Goal: Task Accomplishment & Management: Manage account settings

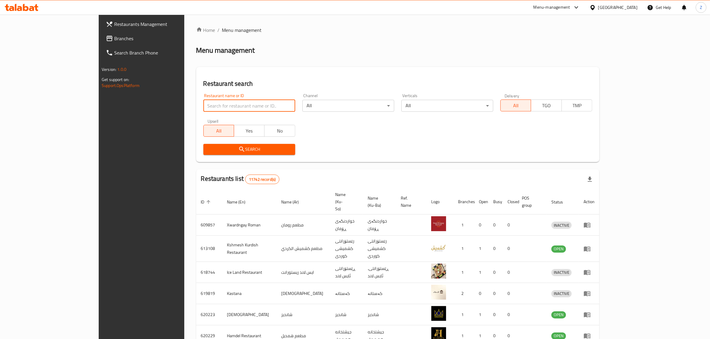
click at [233, 111] on input "search" at bounding box center [249, 106] width 92 height 12
paste input "Burgerez"
type input "Burgerez"
click button "Search" at bounding box center [249, 149] width 92 height 11
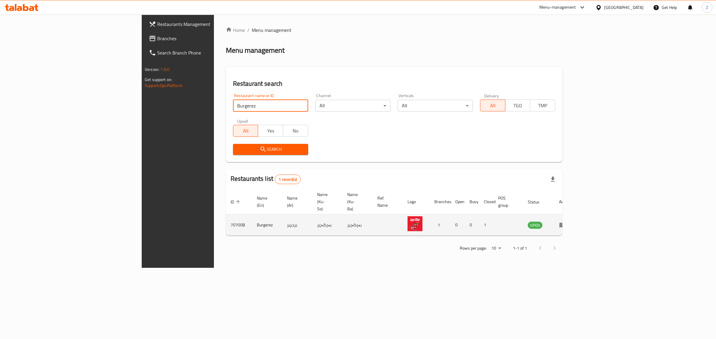
click at [575, 215] on td "enhanced table" at bounding box center [564, 225] width 21 height 21
click at [566, 223] on icon "enhanced table" at bounding box center [562, 225] width 7 height 5
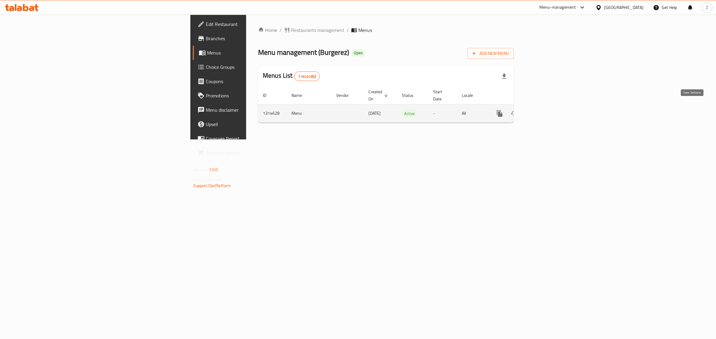
click at [546, 110] on icon "enhanced table" at bounding box center [542, 113] width 7 height 7
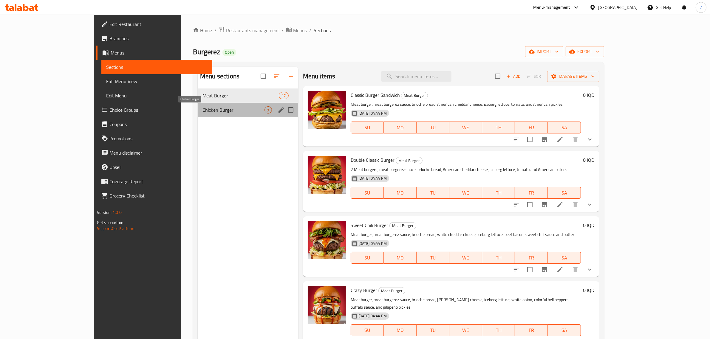
click at [203, 107] on span "Chicken Burger" at bounding box center [234, 109] width 62 height 7
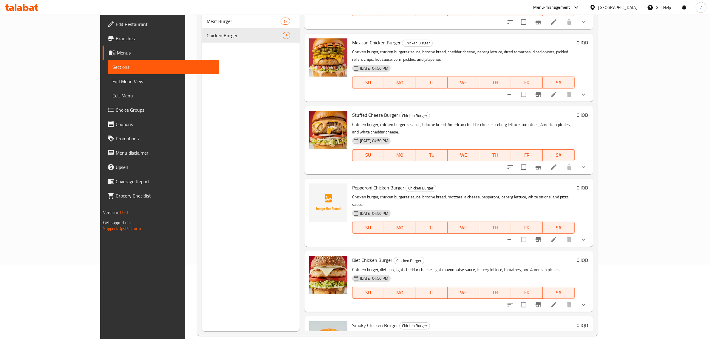
scroll to position [261, 0]
